Goal: Task Accomplishment & Management: Complete application form

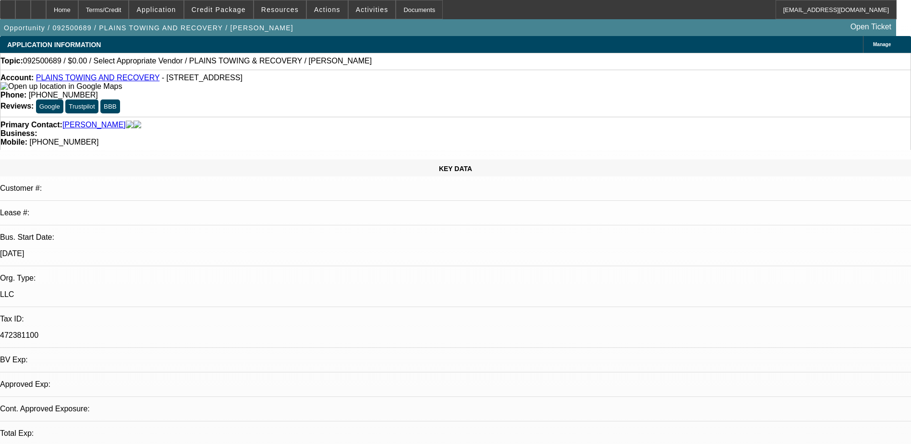
select select "0"
select select "2"
select select "0.1"
select select "4"
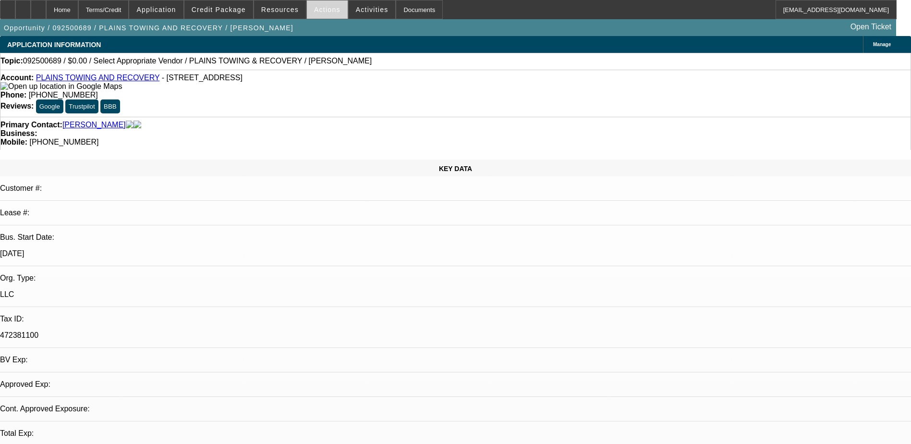
click at [330, 12] on span "Actions" at bounding box center [327, 10] width 26 height 8
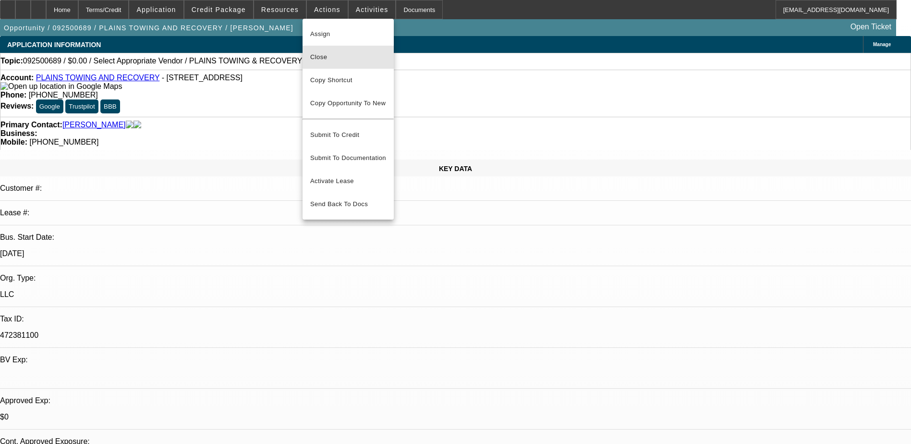
click at [325, 60] on span "Close" at bounding box center [348, 57] width 76 height 12
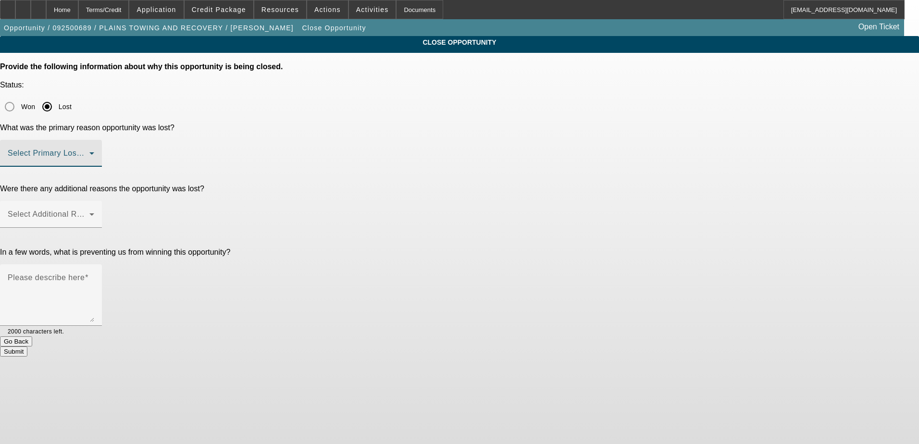
click at [89, 151] on span at bounding box center [49, 157] width 82 height 12
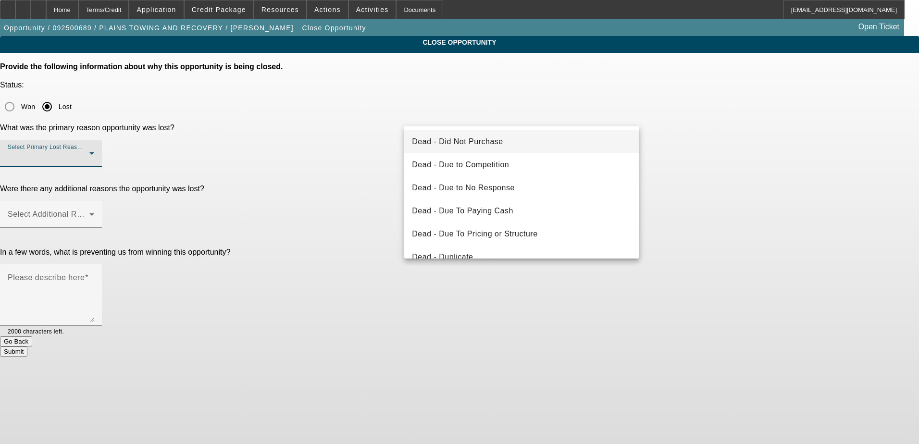
click at [475, 137] on span "Dead - Did Not Purchase" at bounding box center [457, 142] width 91 height 12
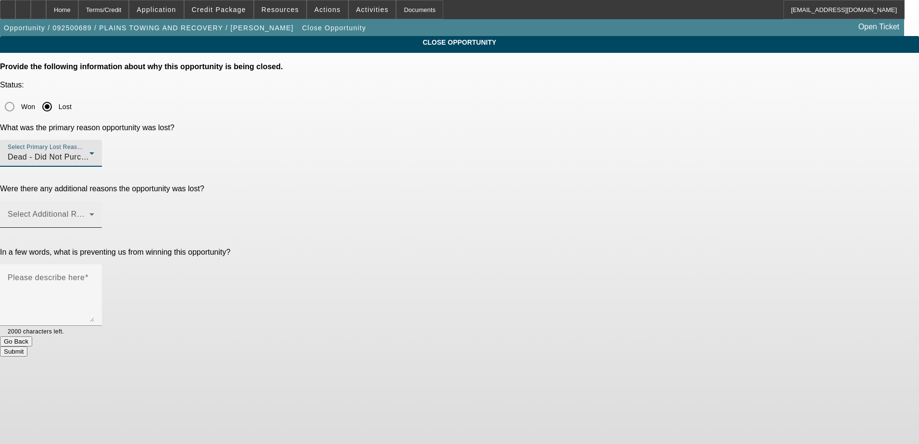
click at [103, 210] on mat-label "Select Additional Reasons" at bounding box center [55, 214] width 95 height 8
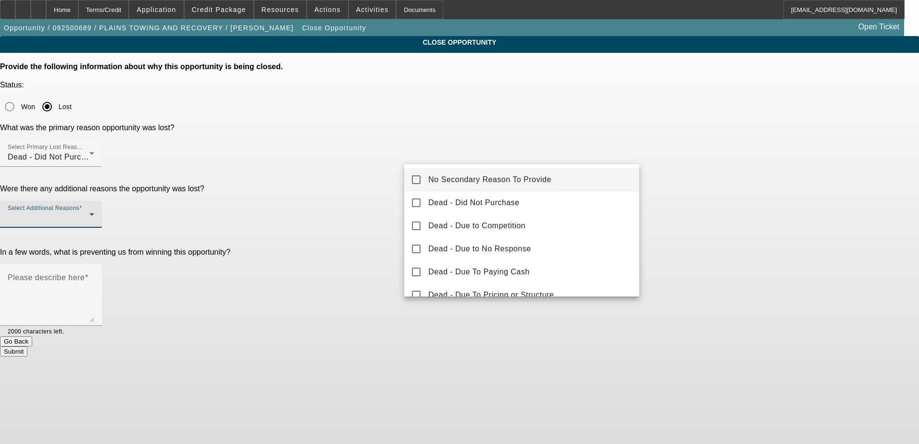
click at [517, 176] on span "No Secondary Reason To Provide" at bounding box center [489, 180] width 123 height 12
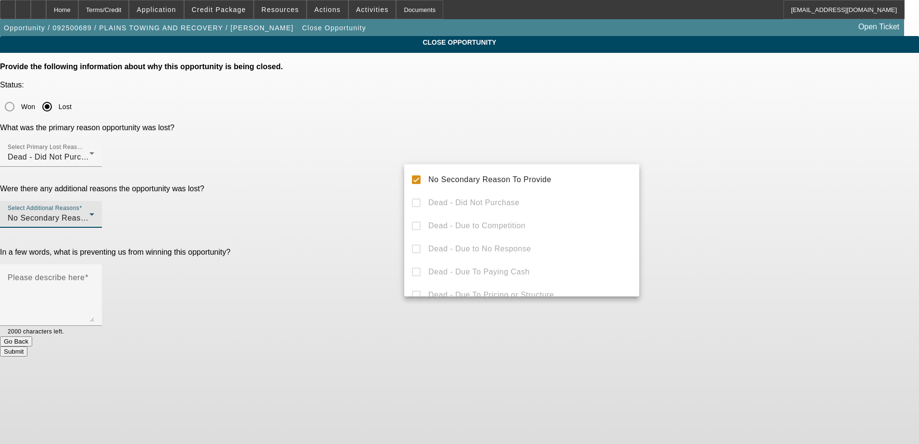
click at [364, 161] on div at bounding box center [459, 222] width 919 height 444
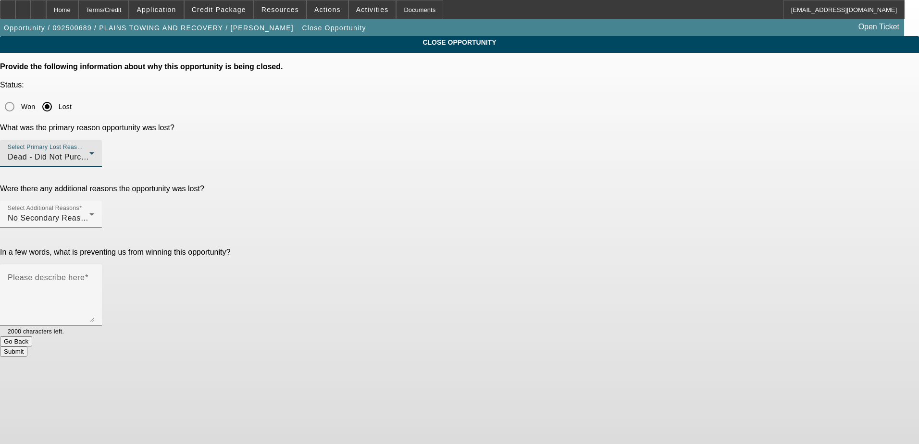
click at [98, 153] on span "Dead - Did Not Purchase" at bounding box center [53, 157] width 91 height 8
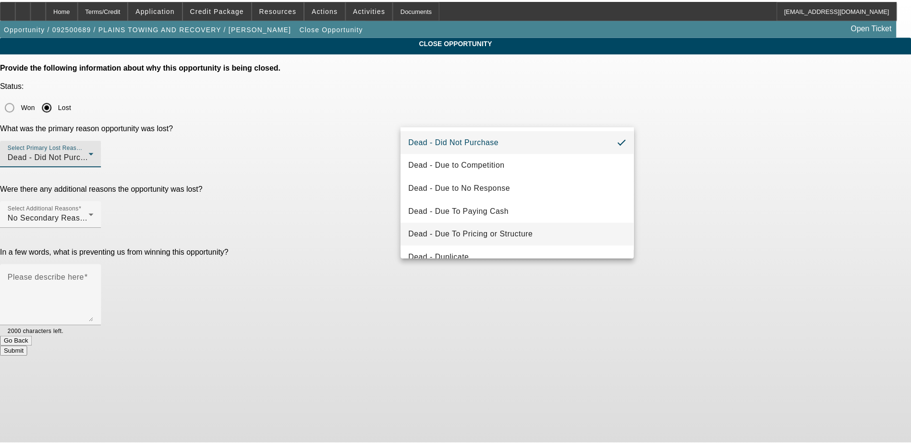
scroll to position [129, 0]
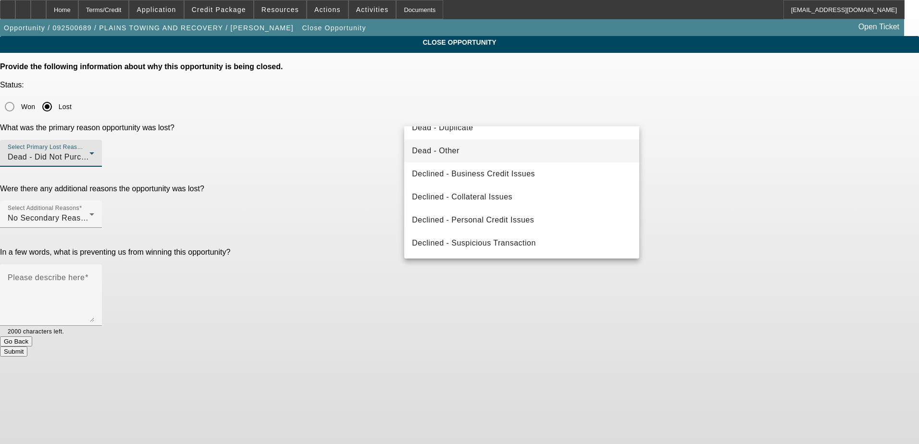
click at [474, 151] on mat-option "Dead - Other" at bounding box center [521, 150] width 235 height 23
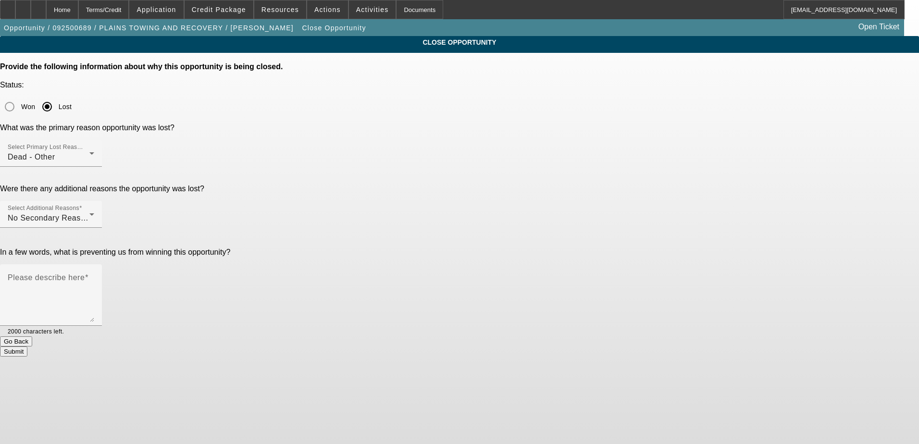
click at [358, 185] on p "Were there any additional reasons the opportunity was lost?" at bounding box center [459, 189] width 919 height 9
click at [85, 273] on mat-label "Please describe here" at bounding box center [46, 277] width 77 height 8
click at [94, 276] on textarea "Please describe here" at bounding box center [51, 299] width 86 height 46
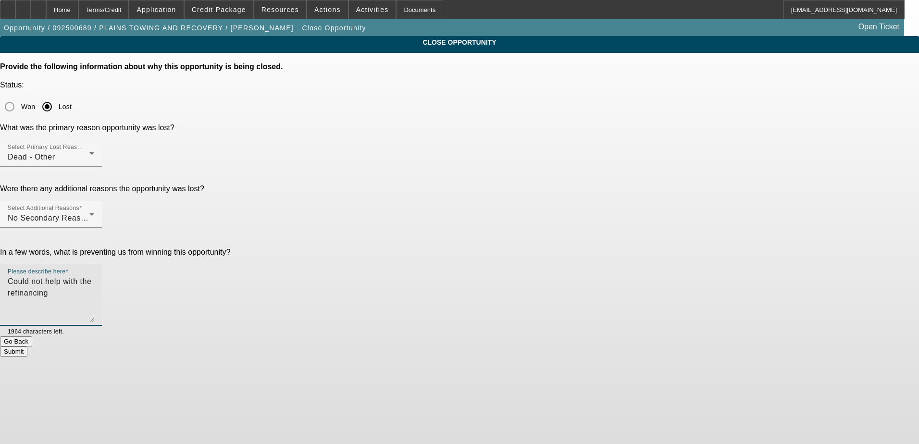
type textarea "Could not help with the refinancing"
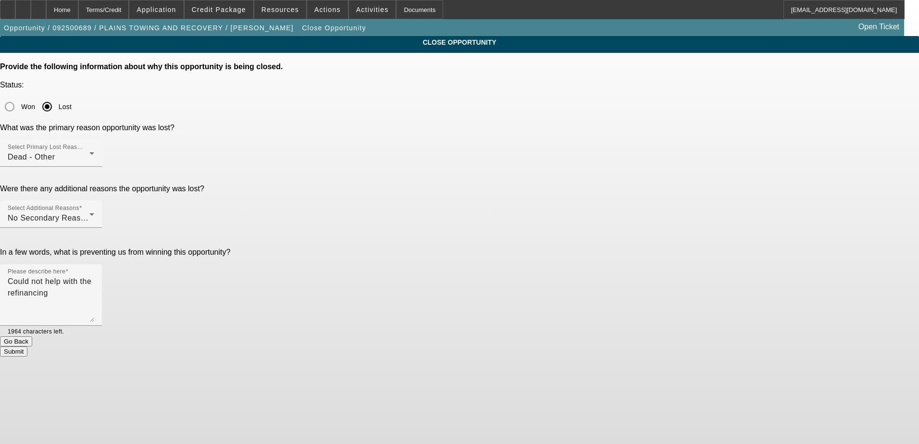
click at [27, 346] on button "Submit" at bounding box center [13, 351] width 27 height 10
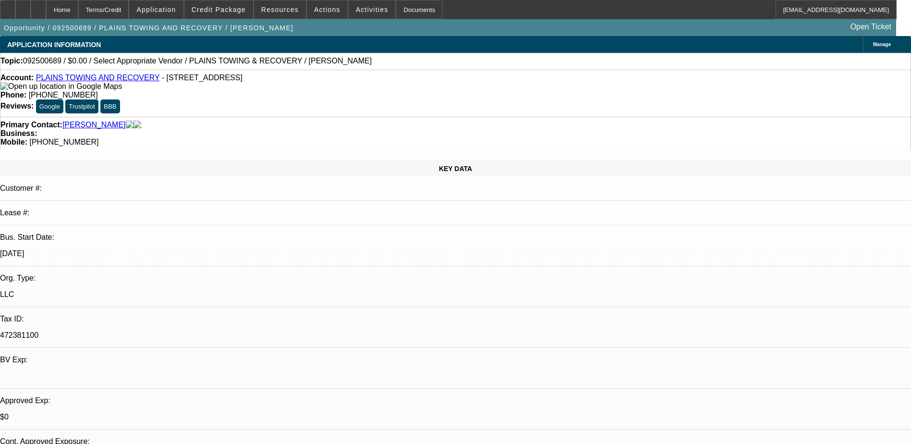
select select "0"
select select "2"
select select "0.1"
select select "1"
select select "2"
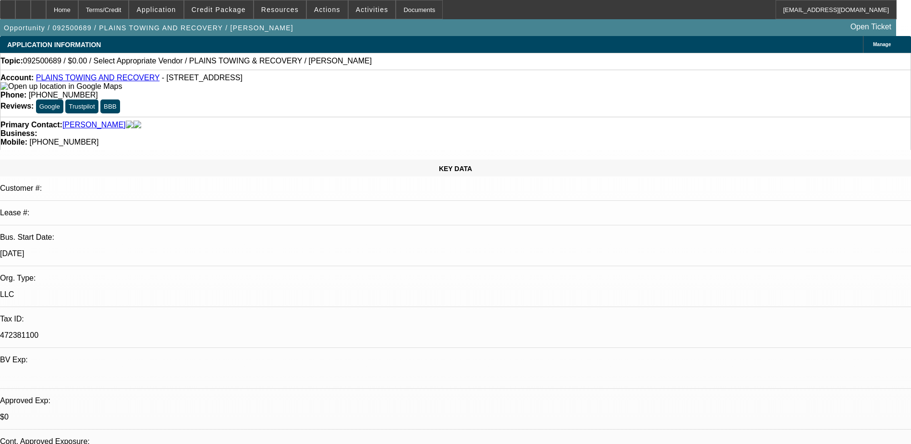
select select "4"
